Goal: Information Seeking & Learning: Learn about a topic

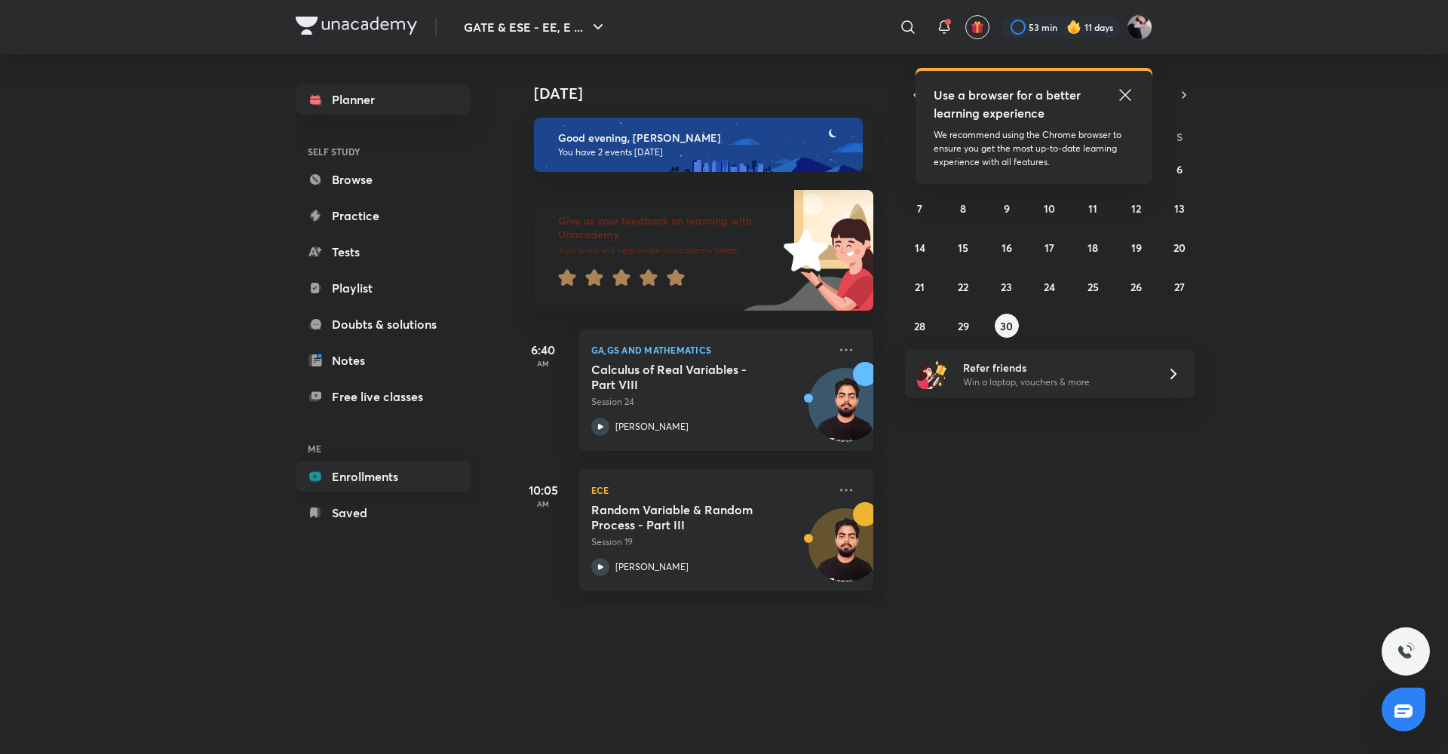
click at [397, 473] on link "Enrollments" at bounding box center [383, 477] width 175 height 30
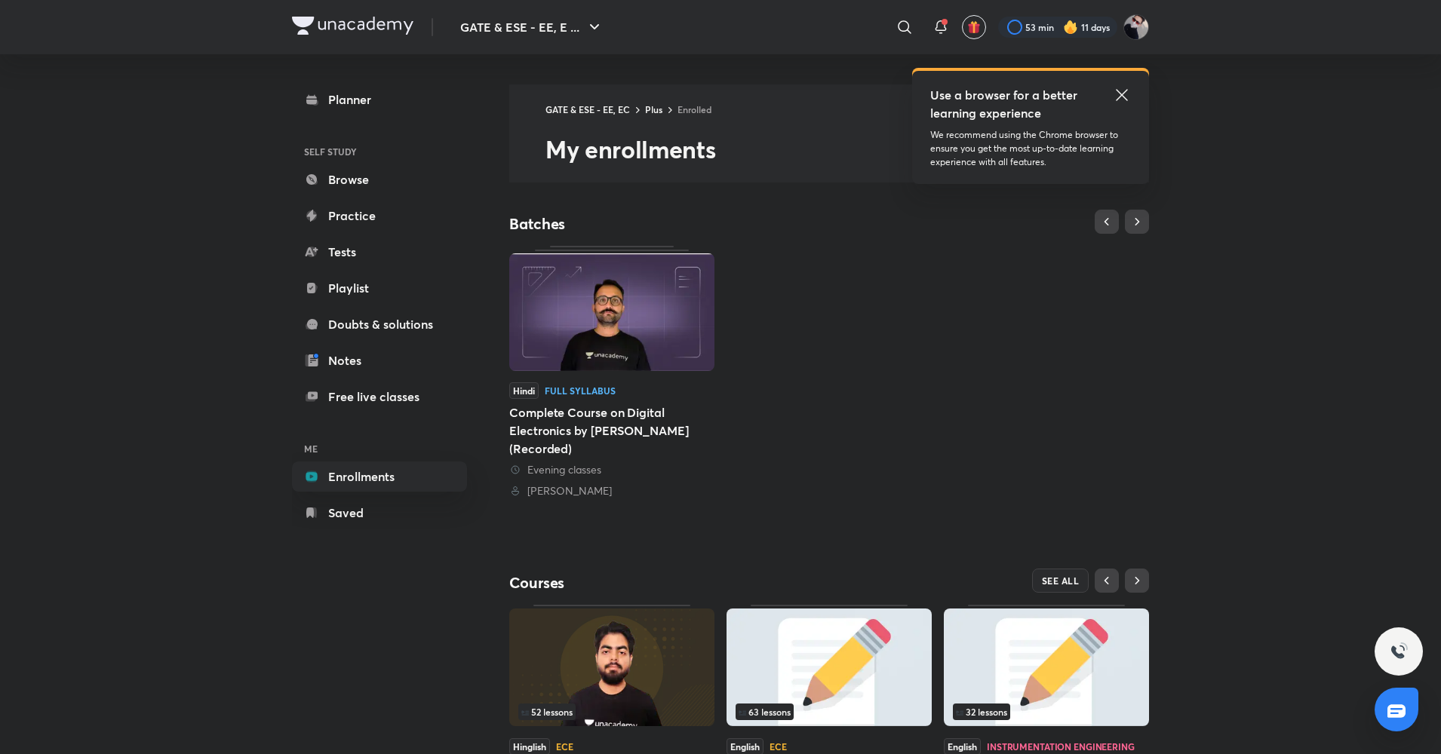
scroll to position [112, 0]
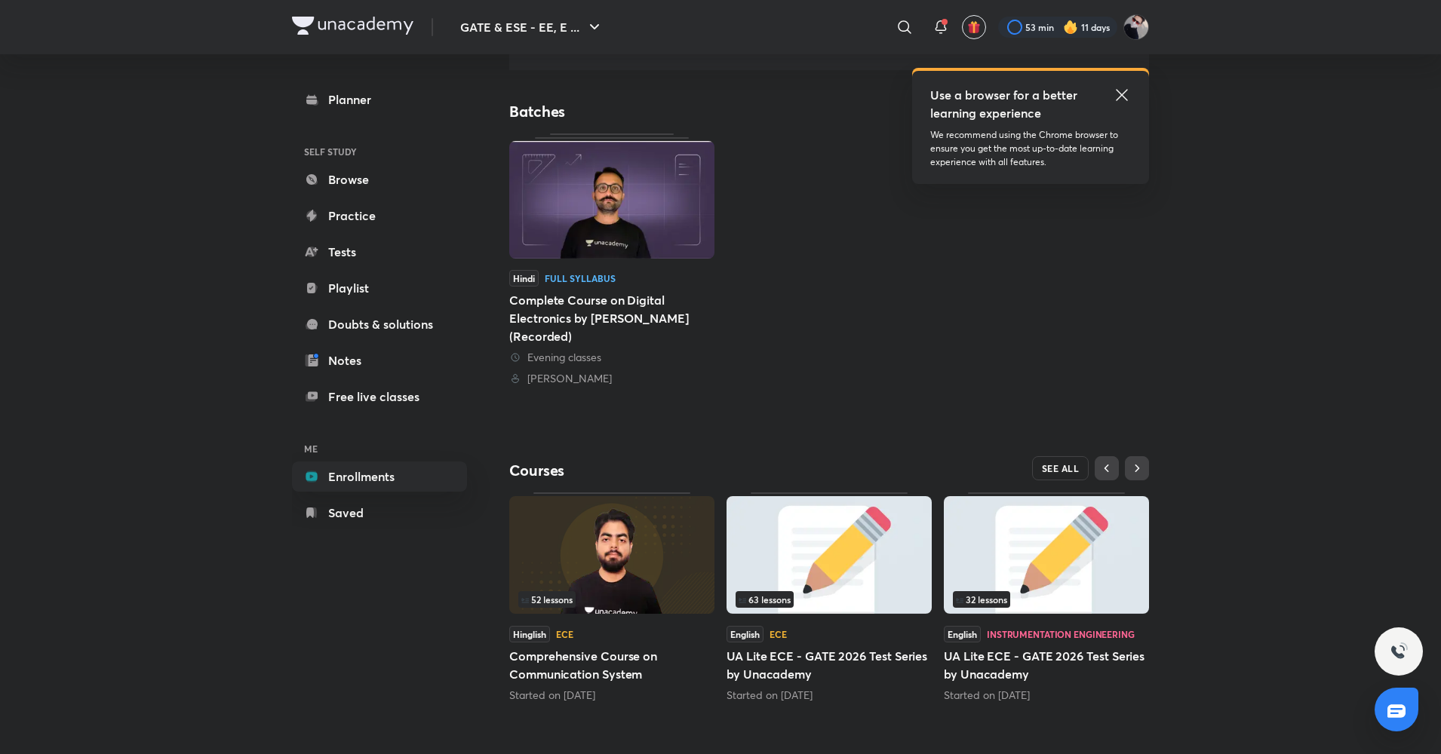
click at [1053, 462] on button "SEE ALL" at bounding box center [1060, 468] width 57 height 24
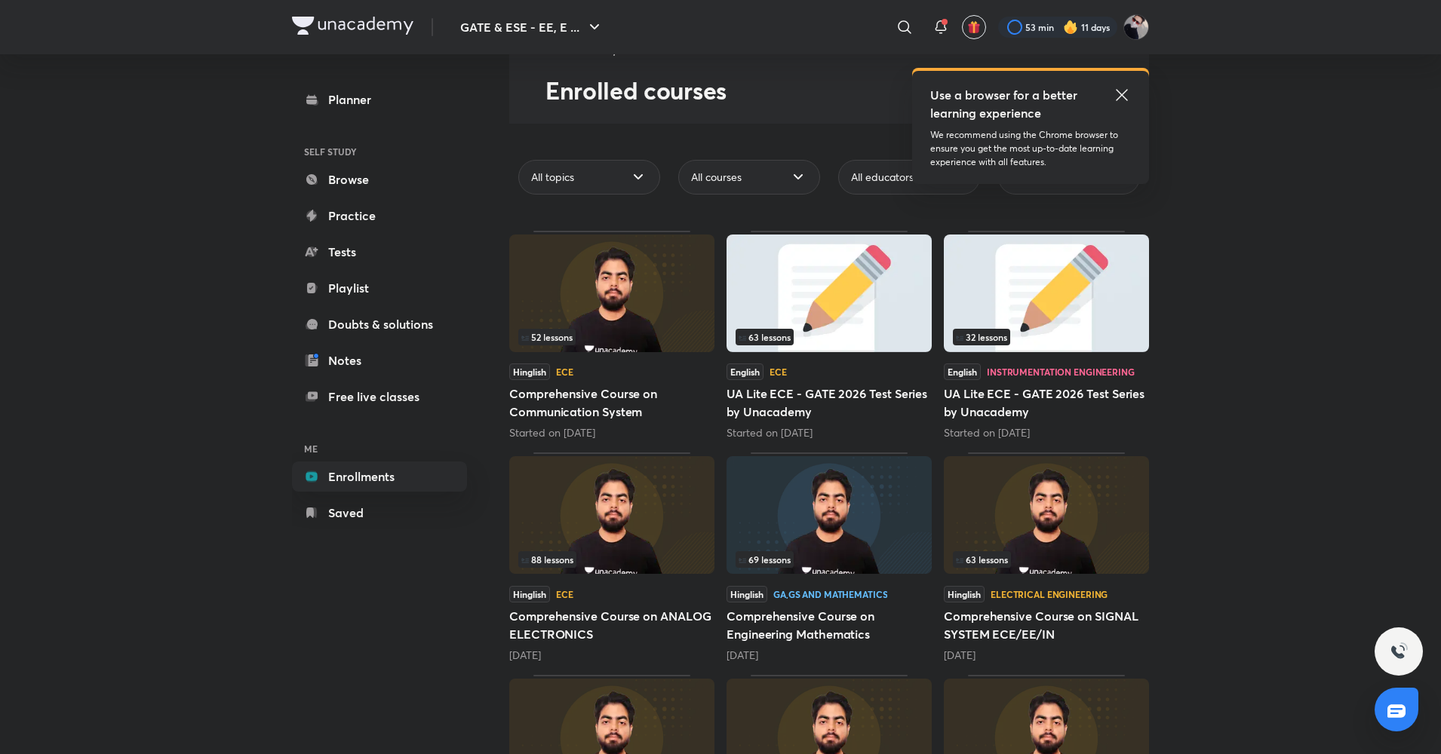
scroll to position [72, 0]
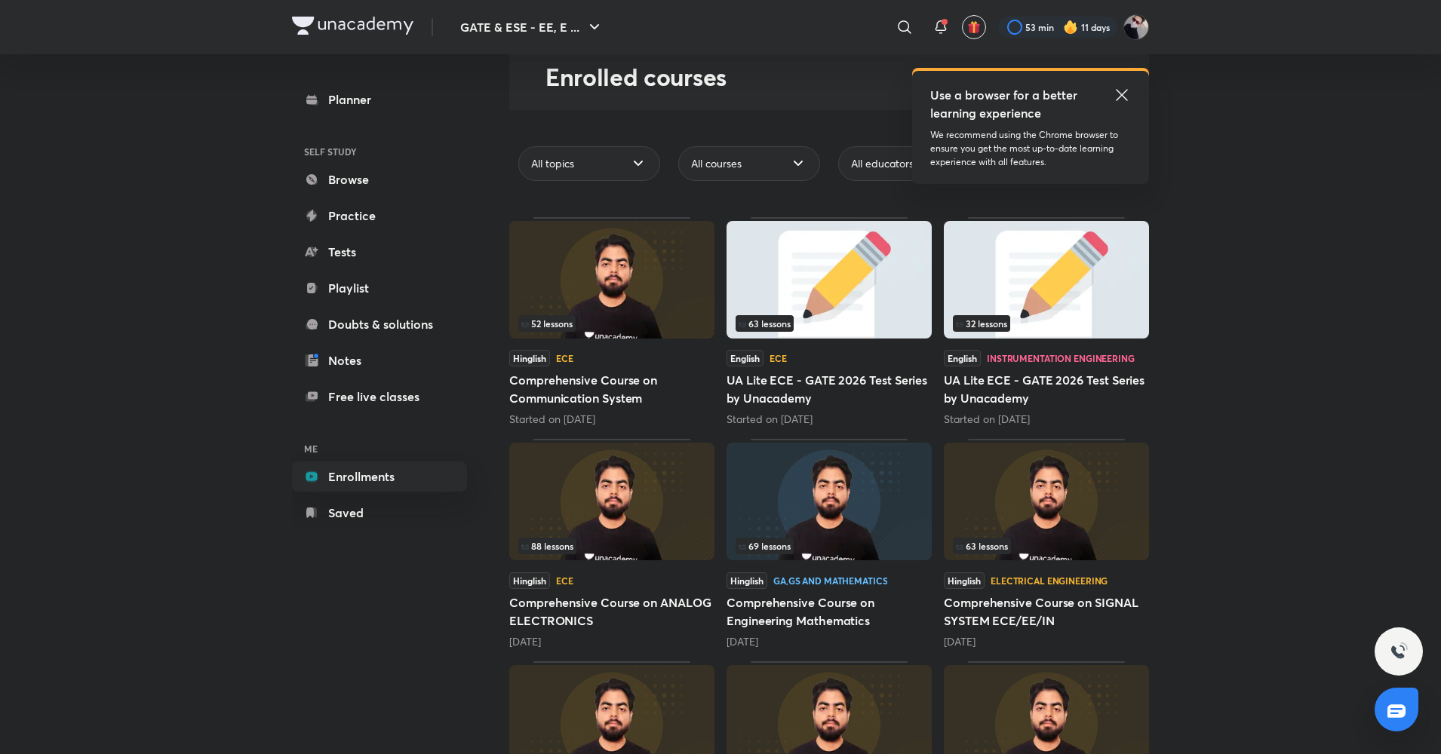
click at [797, 508] on img at bounding box center [828, 502] width 205 height 118
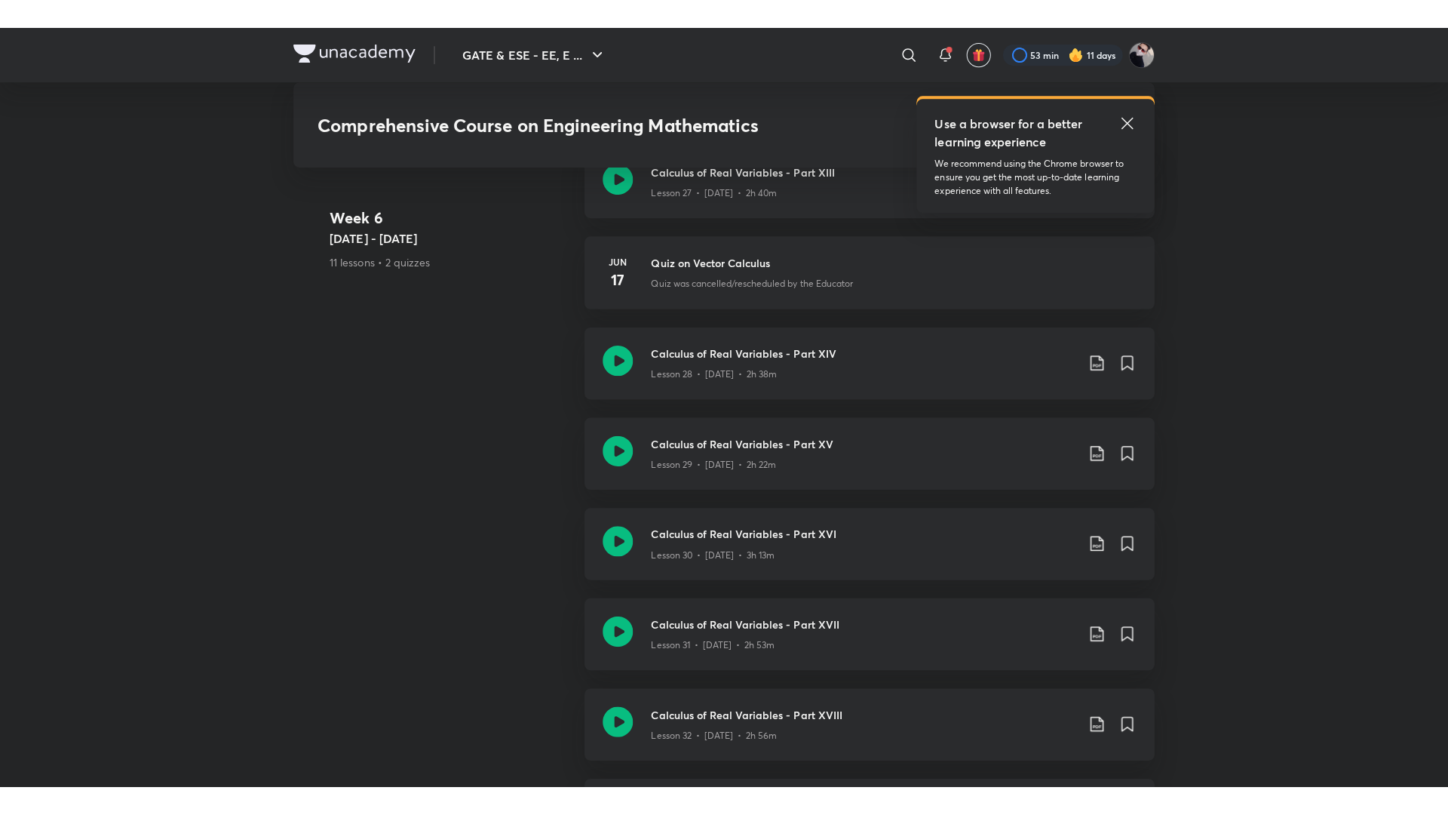
scroll to position [3874, 0]
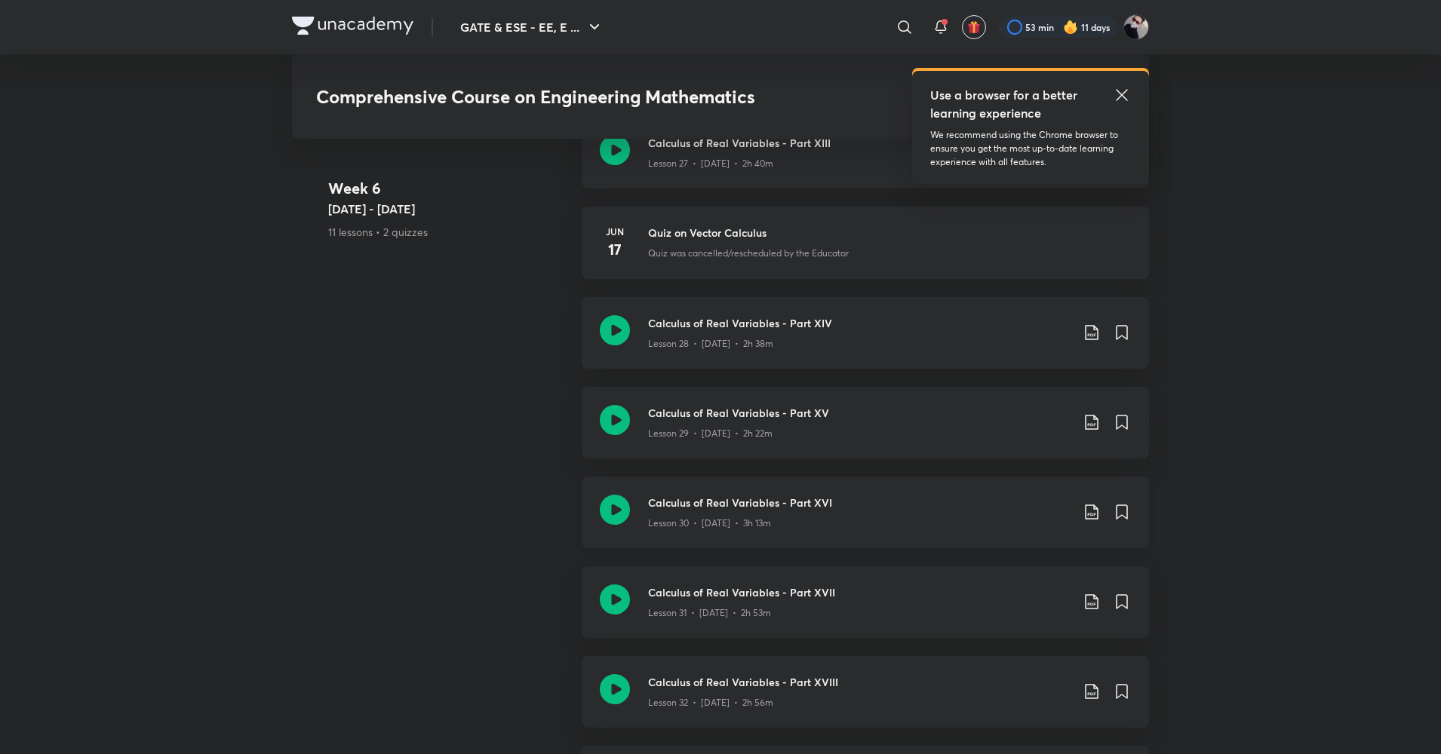
click at [612, 514] on icon at bounding box center [615, 510] width 30 height 30
